Goal: Information Seeking & Learning: Learn about a topic

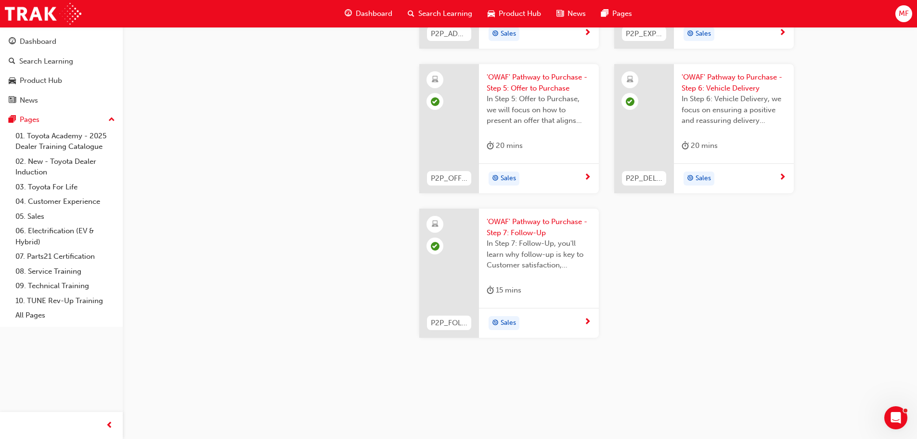
scroll to position [2793, 0]
click at [373, 13] on span "Dashboard" at bounding box center [374, 13] width 37 height 11
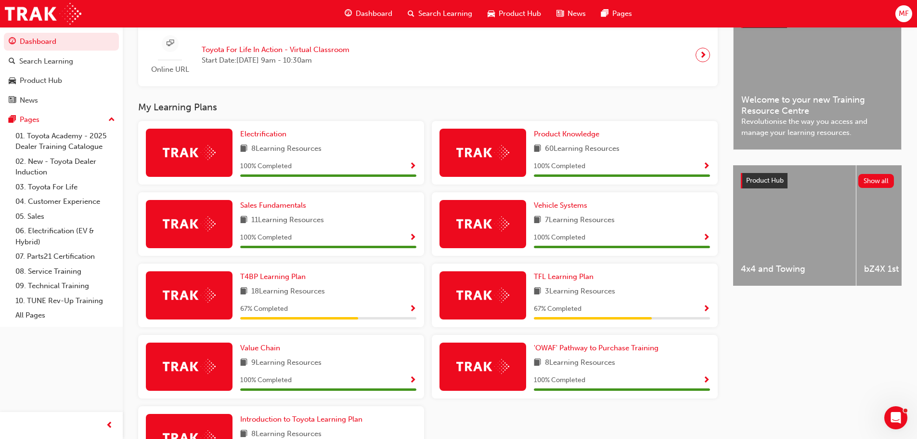
scroll to position [289, 0]
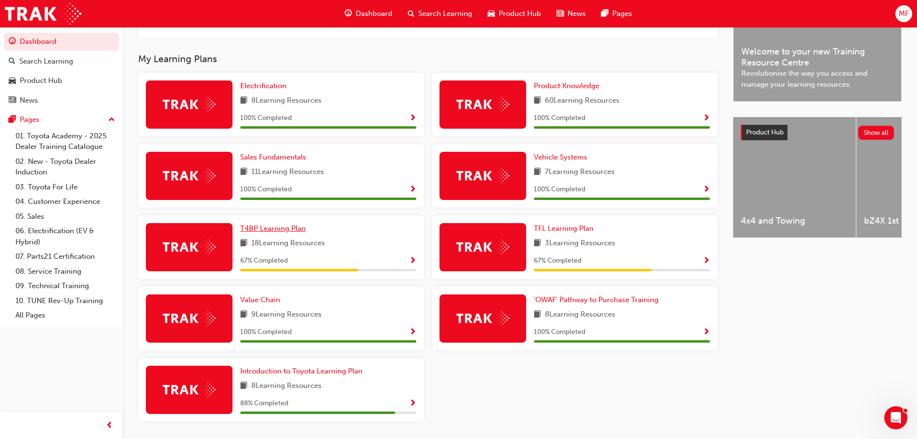
click at [288, 227] on link "T4BP Learning Plan" at bounding box center [274, 228] width 69 height 11
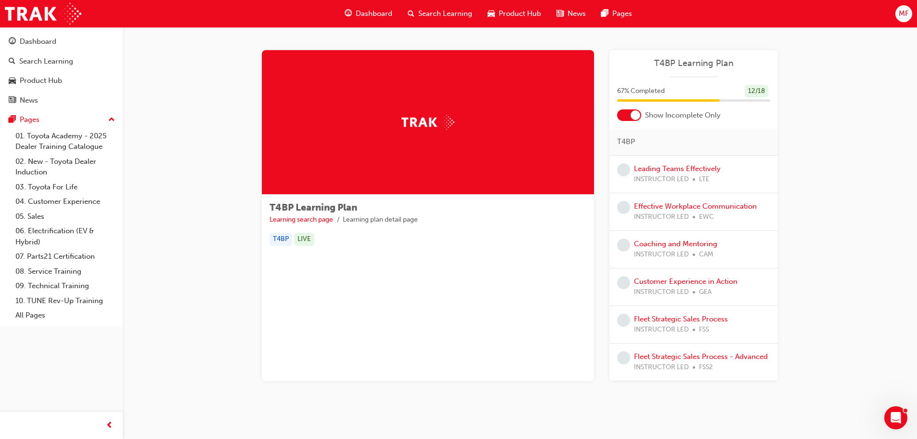
click at [379, 6] on div "Dashboard" at bounding box center [368, 14] width 63 height 20
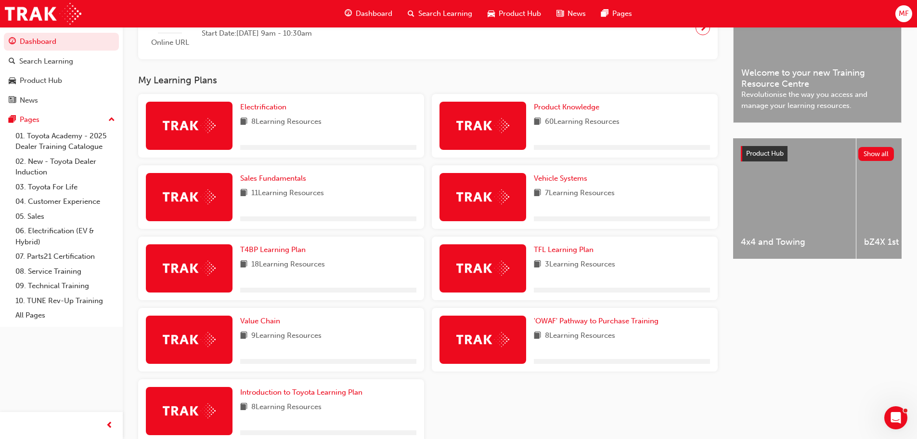
scroll to position [289, 0]
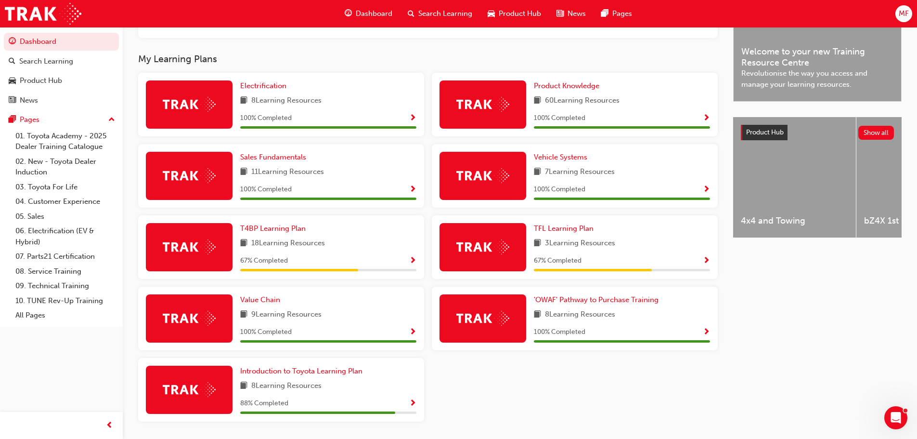
click at [201, 237] on div at bounding box center [189, 247] width 87 height 48
click at [261, 232] on span "T4BP Learning Plan" at bounding box center [272, 228] width 65 height 9
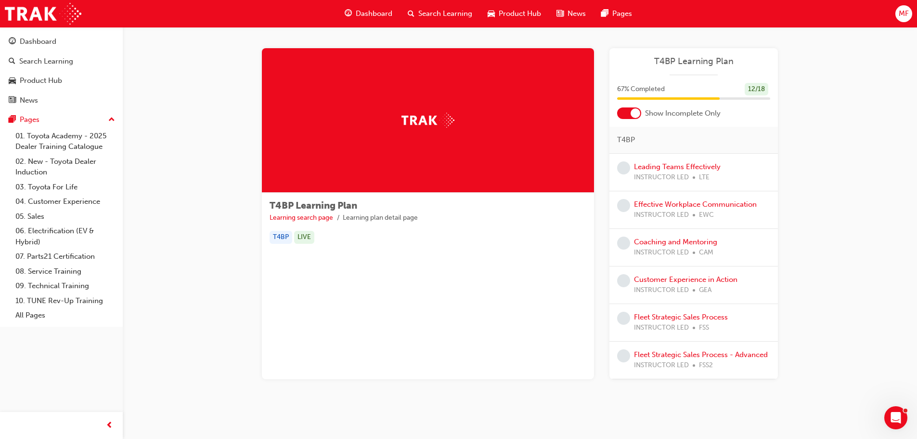
scroll to position [13, 0]
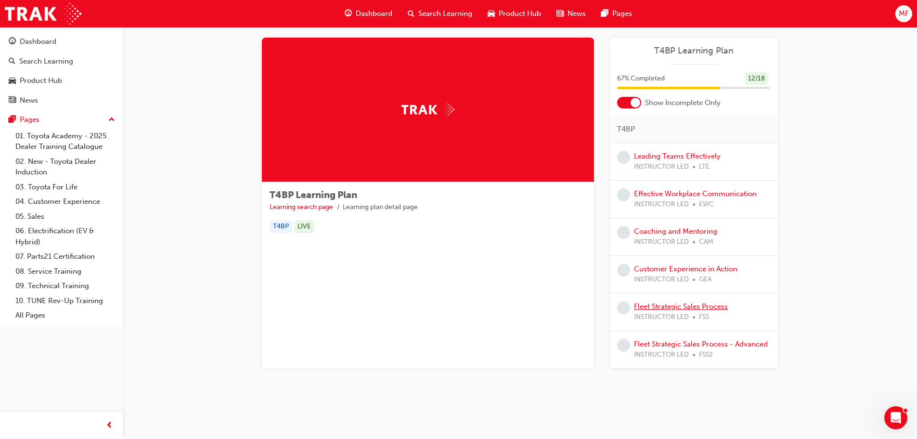
click at [712, 307] on link "Fleet Strategic Sales Process" at bounding box center [681, 306] width 94 height 9
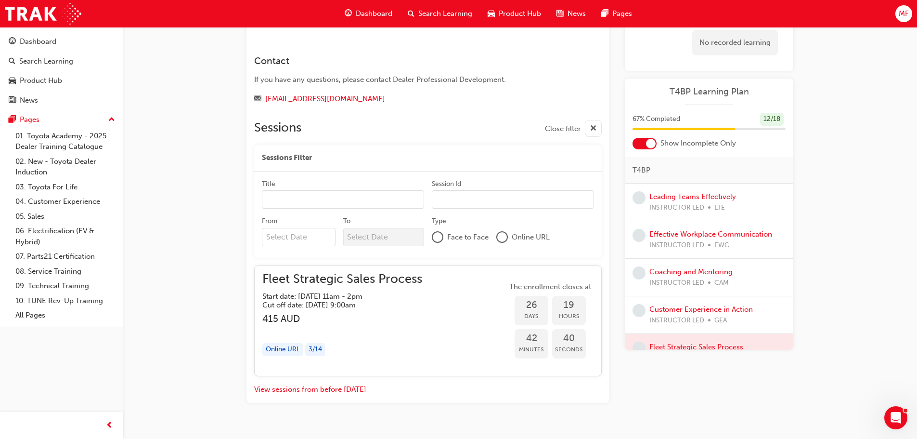
scroll to position [676, 0]
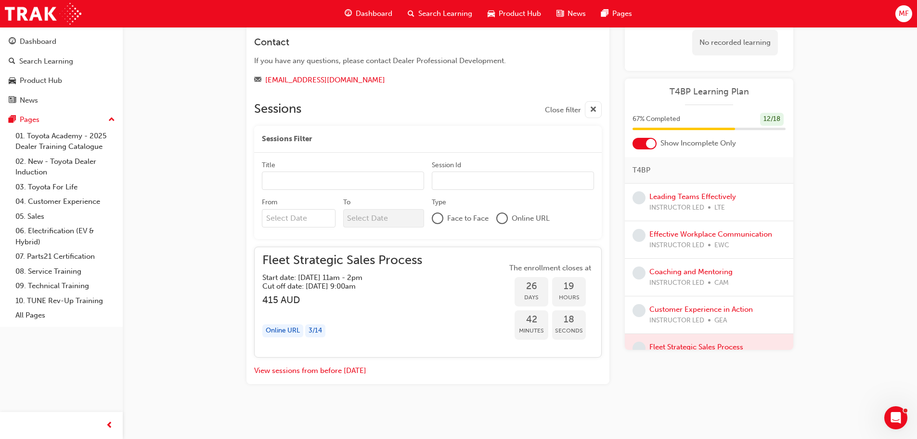
drag, startPoint x: 190, startPoint y: 92, endPoint x: 206, endPoint y: 87, distance: 16.3
drag, startPoint x: 206, startPoint y: 87, endPoint x: 211, endPoint y: 40, distance: 47.5
